Goal: Task Accomplishment & Management: Complete application form

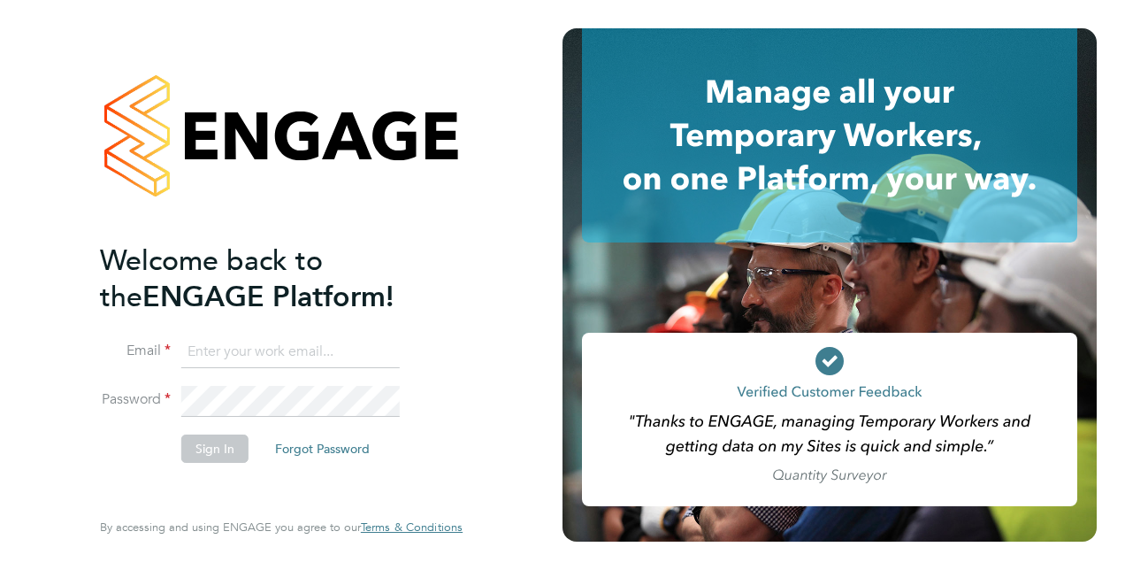
type input "anthony.butterfield@hotmail.com"
click at [231, 445] on button "Sign In" at bounding box center [214, 448] width 67 height 28
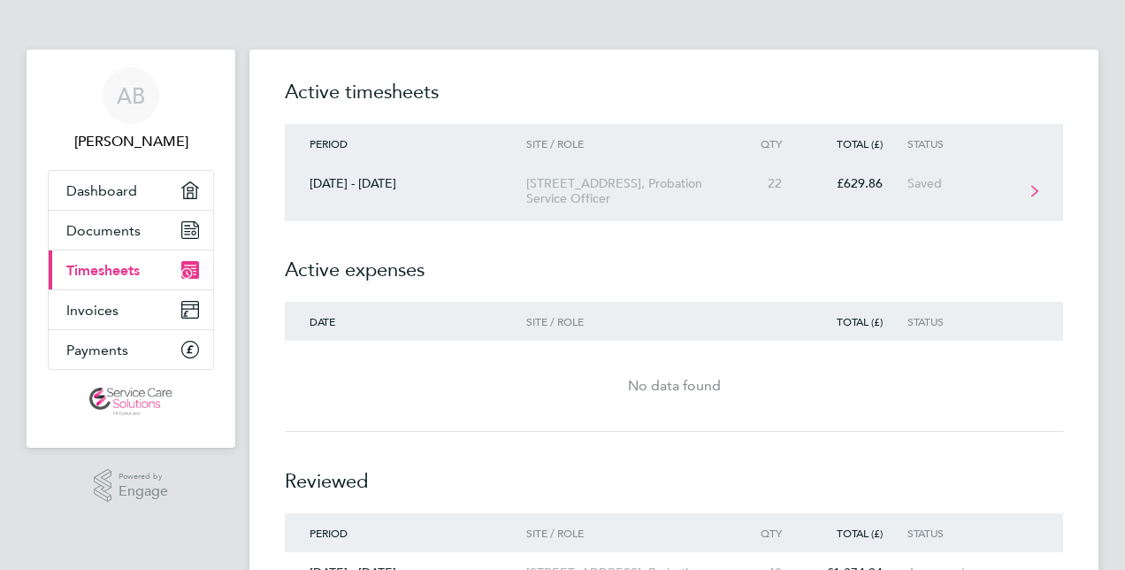
click at [522, 201] on link "[DATE] - [DATE] [STREET_ADDRESS] Service Officer 22 £629.86 Saved" at bounding box center [674, 192] width 779 height 58
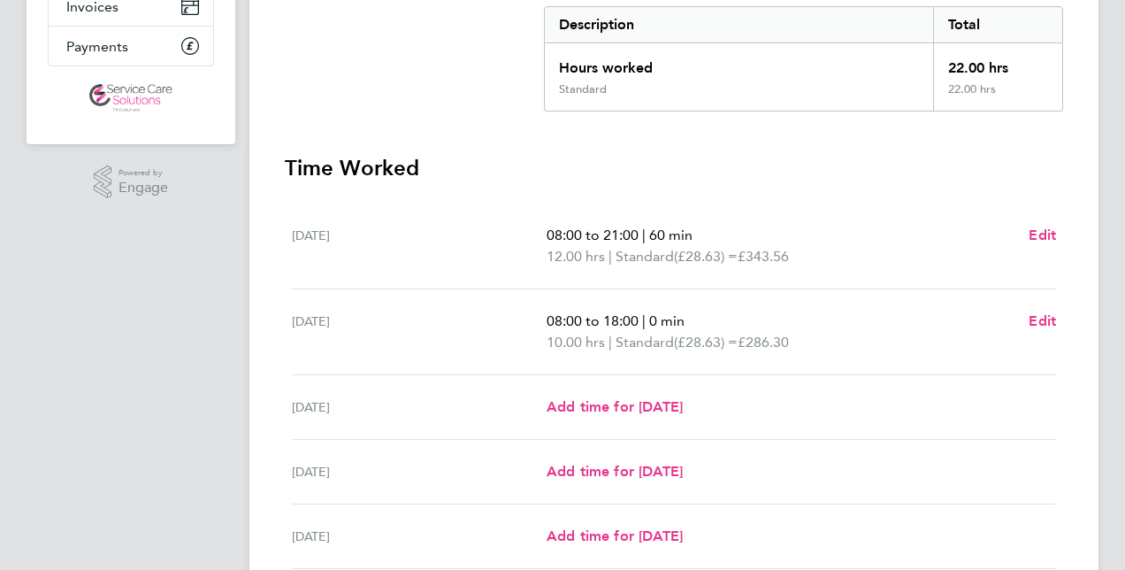
scroll to position [304, 0]
click at [578, 406] on span "Add time for [DATE]" at bounding box center [615, 405] width 136 height 17
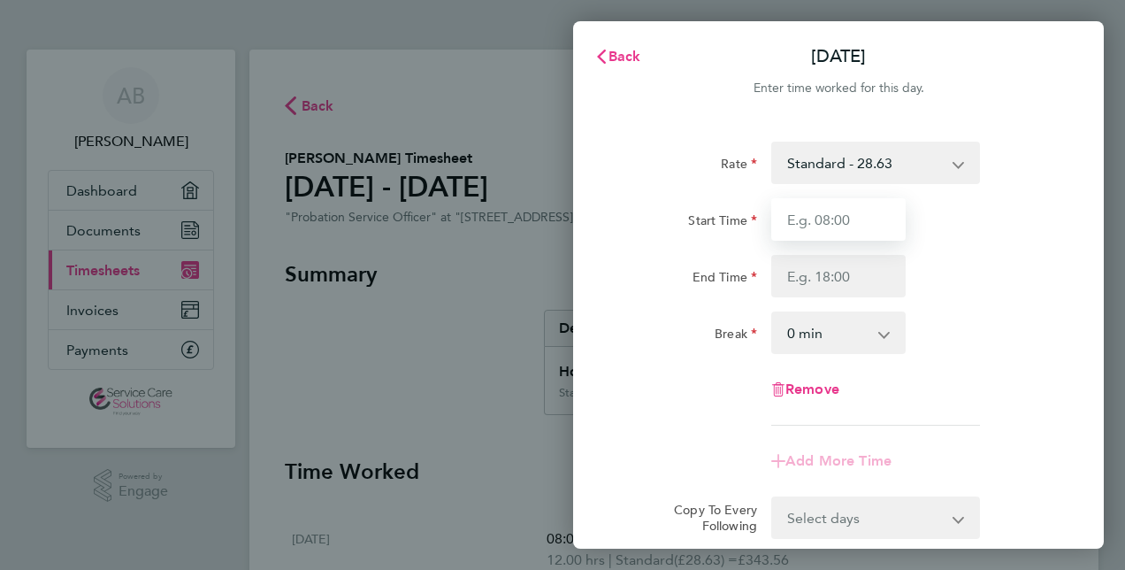
click at [825, 237] on input "Start Time" at bounding box center [838, 219] width 134 height 42
type input "08:00"
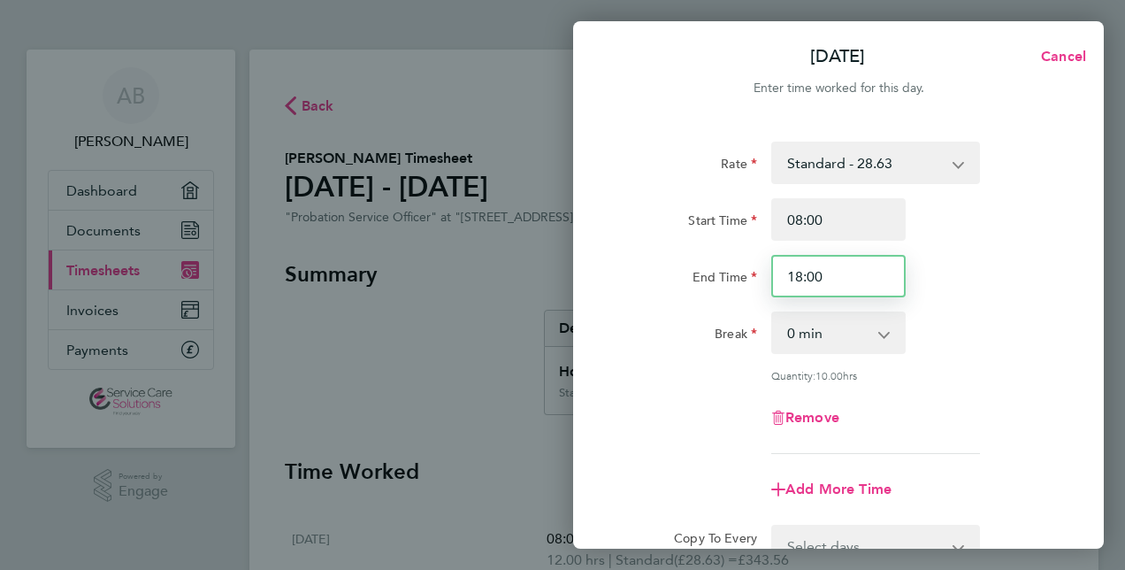
click at [801, 272] on input "18:00" at bounding box center [838, 276] width 134 height 42
type input "16:00"
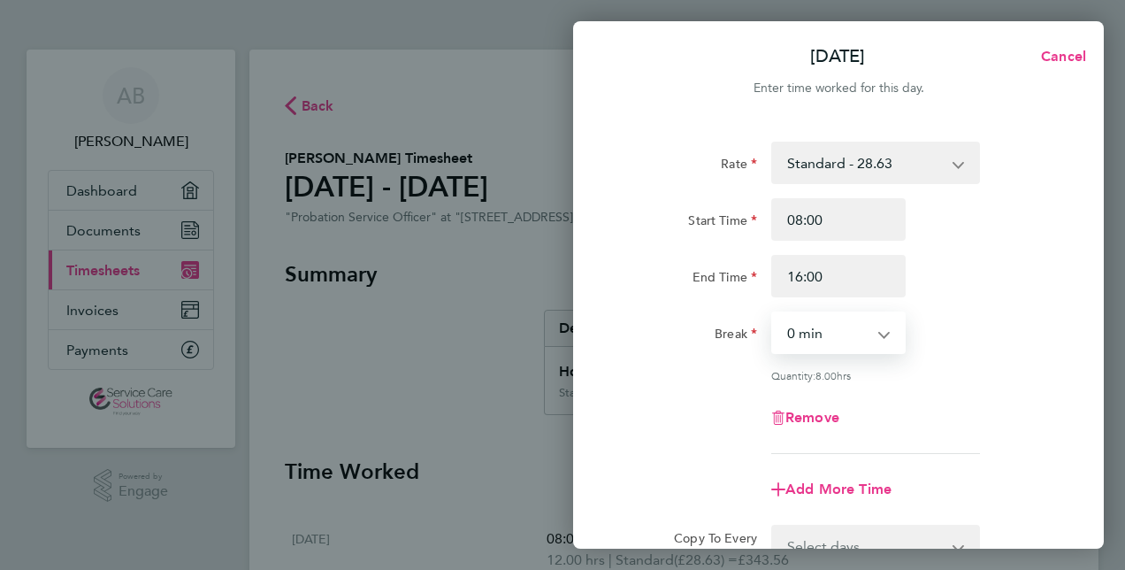
click at [800, 329] on select "0 min 15 min 30 min 45 min 60 min 75 min 90 min" at bounding box center [828, 332] width 110 height 39
select select "60"
click at [773, 313] on select "0 min 15 min 30 min 45 min 60 min 75 min 90 min" at bounding box center [828, 332] width 110 height 39
click at [965, 408] on div "Remove" at bounding box center [839, 417] width 446 height 42
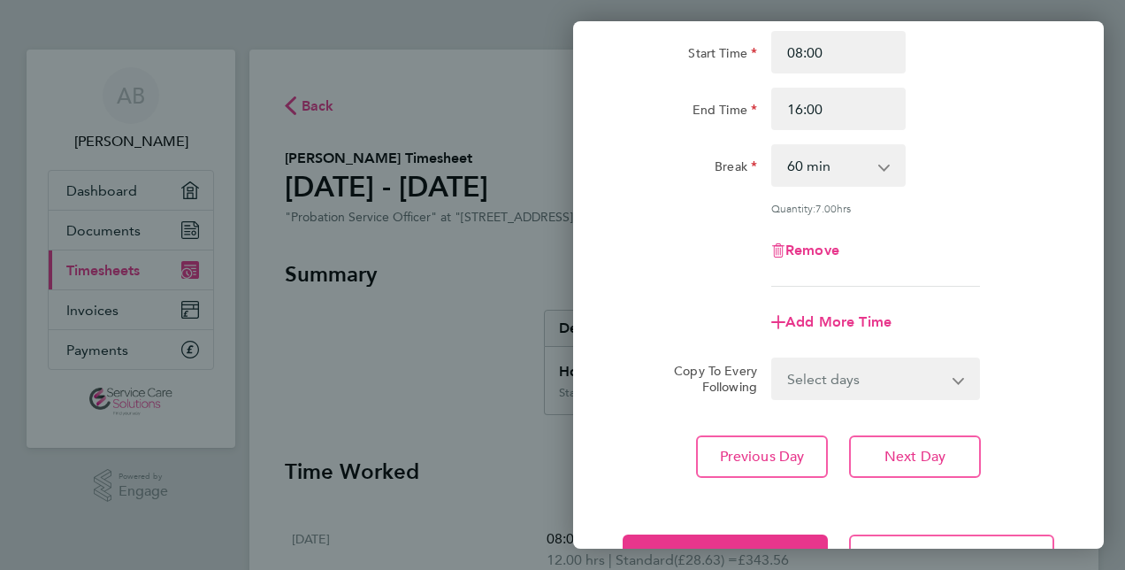
scroll to position [229, 0]
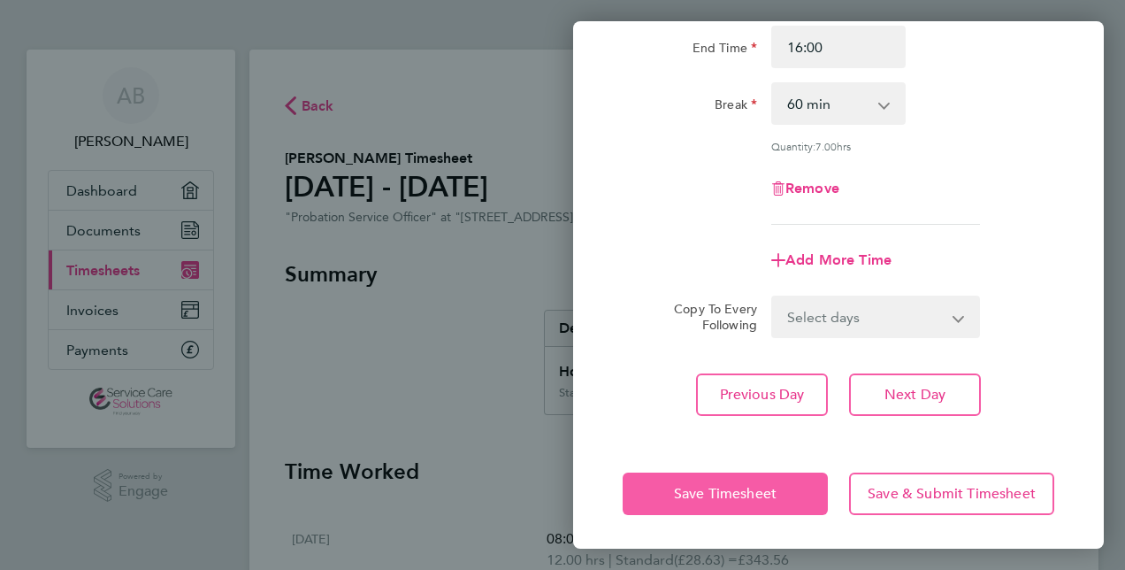
click at [713, 504] on button "Save Timesheet" at bounding box center [725, 493] width 205 height 42
